Goal: Check status: Check status

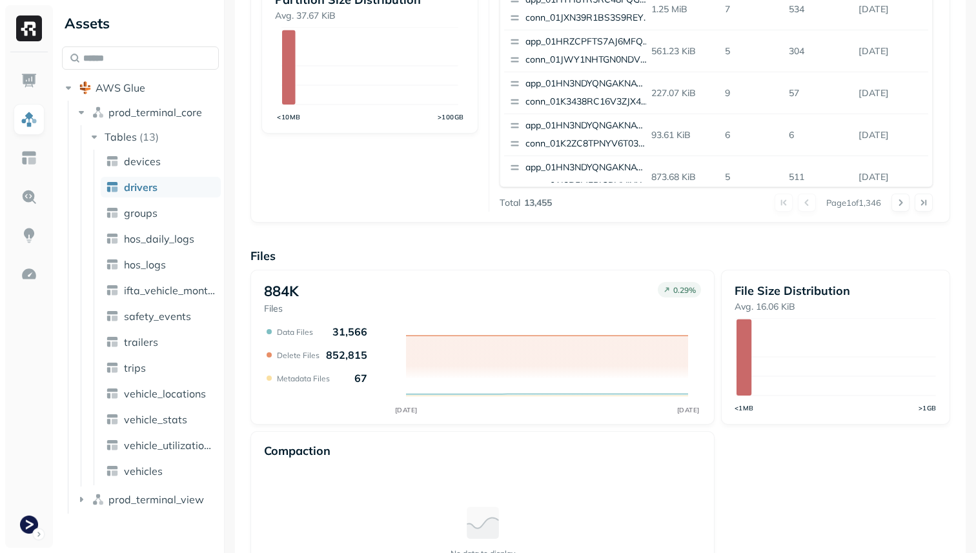
scroll to position [383, 0]
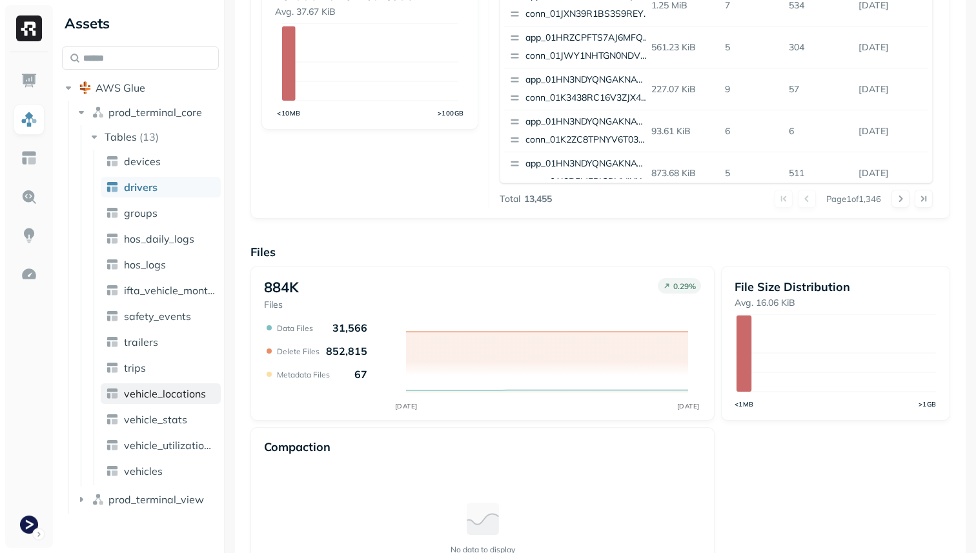
click at [155, 392] on span "vehicle_locations" at bounding box center [165, 393] width 82 height 13
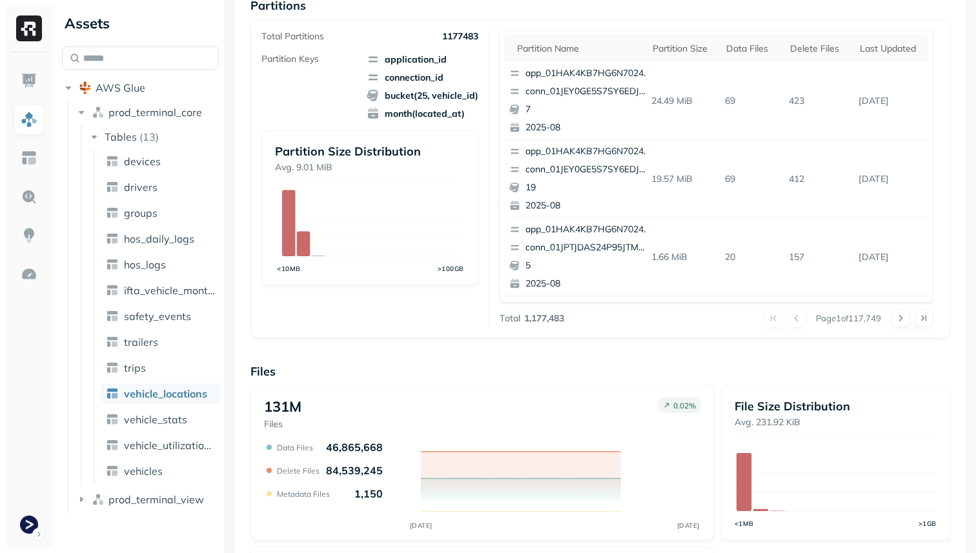
scroll to position [434, 0]
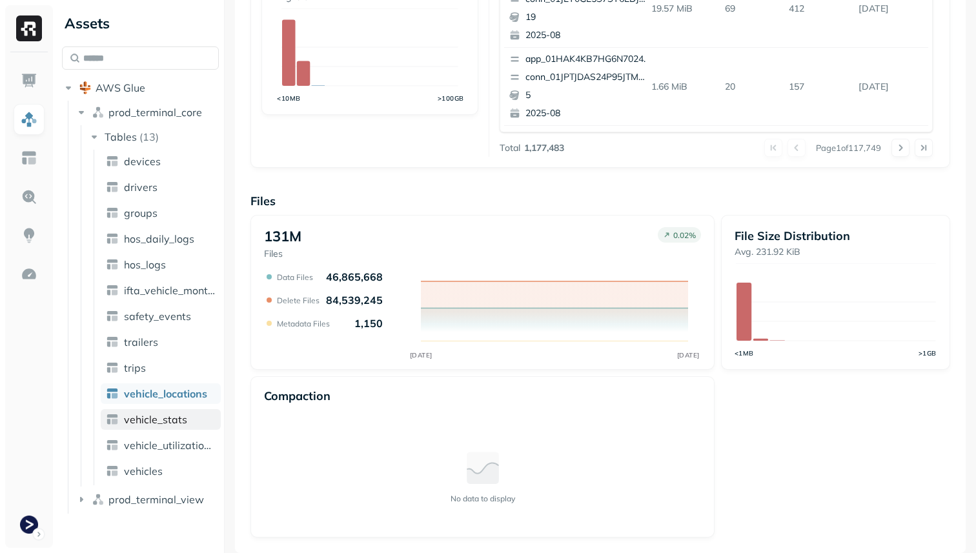
click at [163, 419] on span "vehicle_stats" at bounding box center [155, 419] width 63 height 13
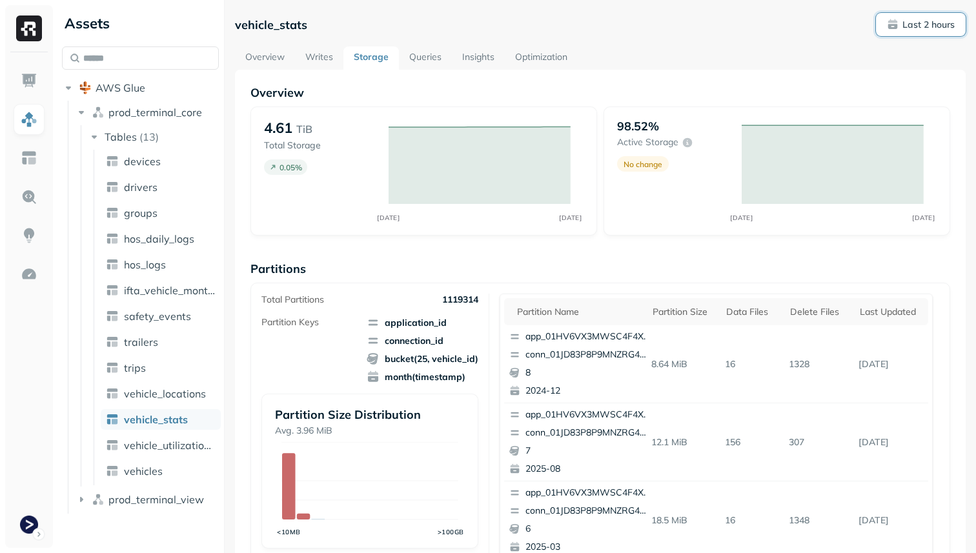
click at [934, 21] on p "Last 2 hours" at bounding box center [928, 25] width 52 height 12
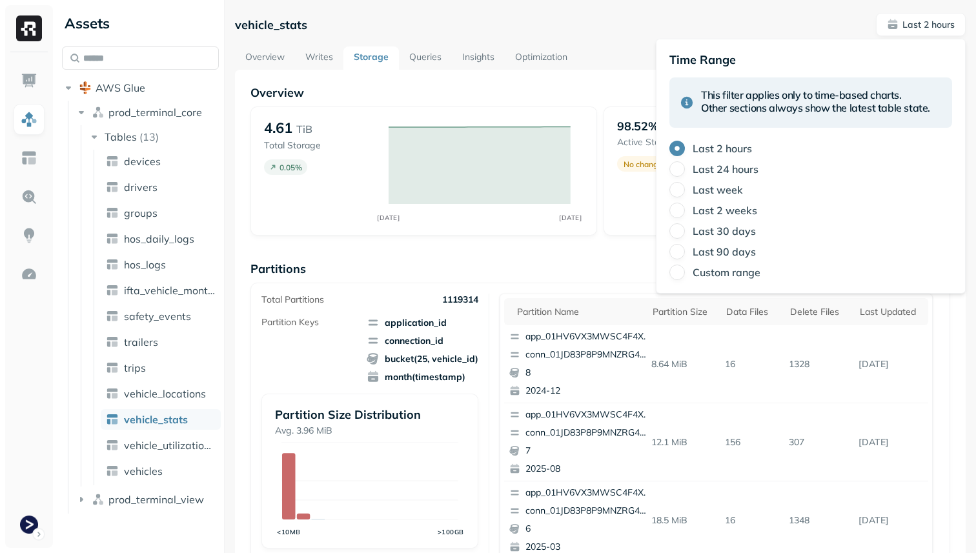
click at [718, 170] on label "Last 24 hours" at bounding box center [725, 169] width 66 height 13
click at [685, 170] on button "Last 24 hours" at bounding box center [676, 168] width 15 height 15
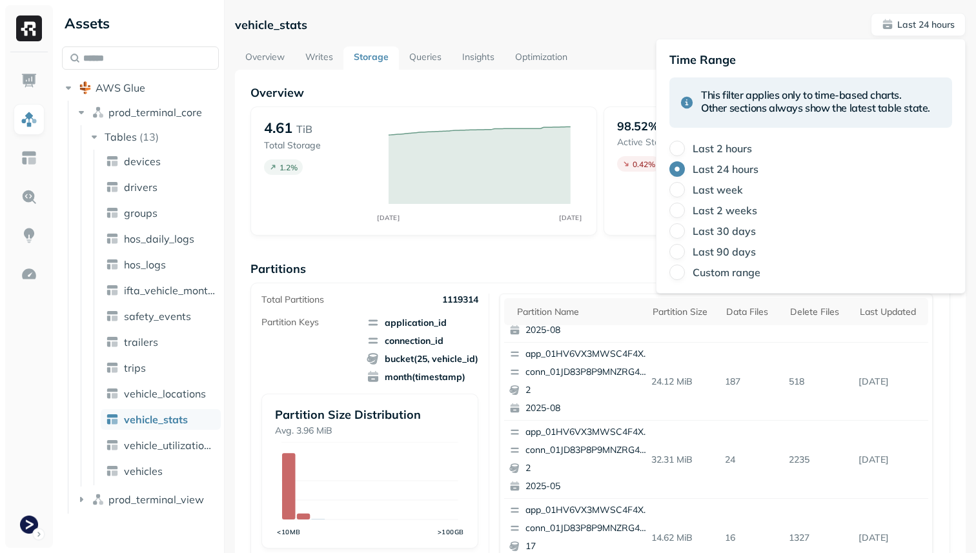
click at [623, 77] on div "Overview 4.61 TiB Total Storage 1.2 % AUG 25 AUG 26 98.52% Active storage 0.42 …" at bounding box center [600, 528] width 730 height 917
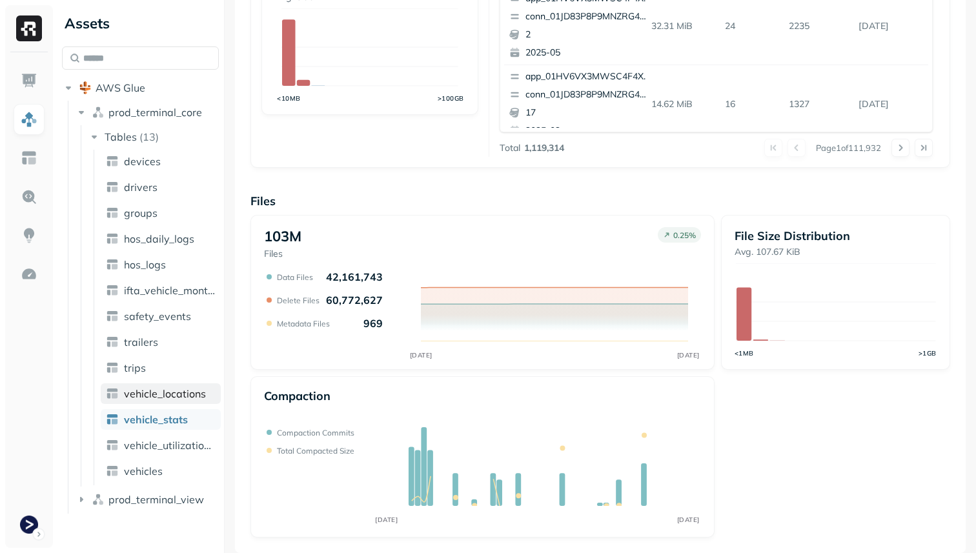
click at [157, 385] on link "vehicle_locations" at bounding box center [161, 393] width 120 height 21
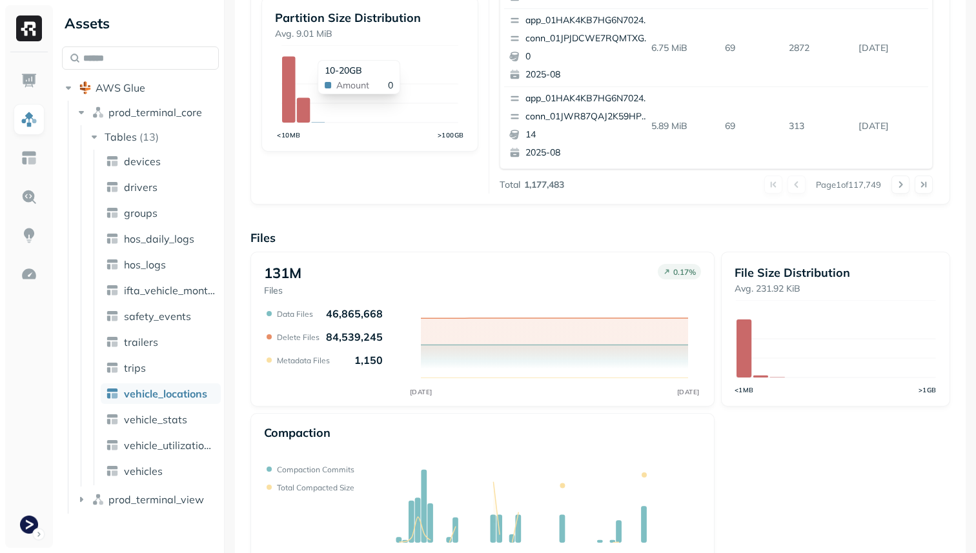
scroll to position [434, 0]
